Goal: Transaction & Acquisition: Purchase product/service

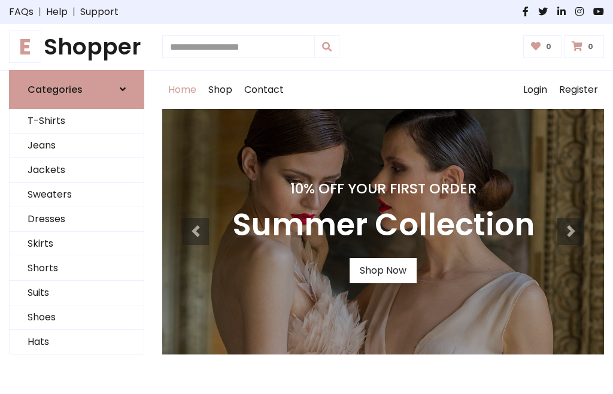
click at [306, 197] on h4 "10% Off Your First Order" at bounding box center [383, 188] width 302 height 17
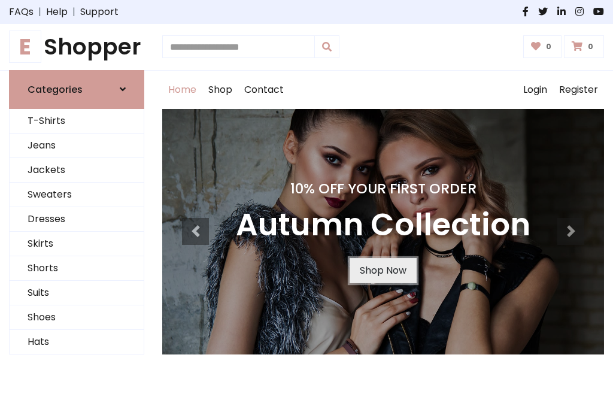
click at [382, 270] on link "Shop Now" at bounding box center [382, 270] width 67 height 25
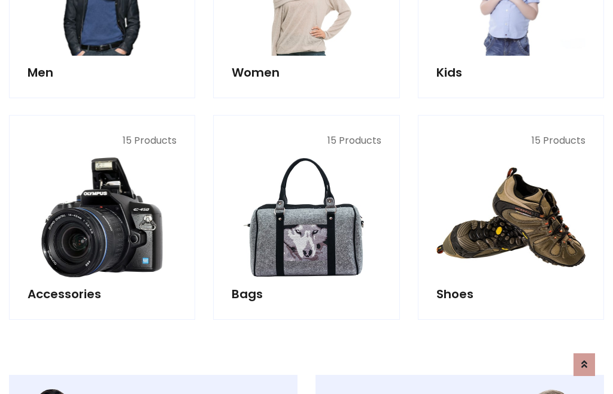
scroll to position [1193, 0]
